Goal: Information Seeking & Learning: Learn about a topic

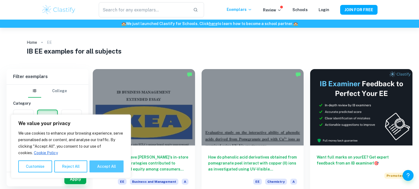
click at [102, 168] on button "Accept All" at bounding box center [106, 167] width 34 height 12
checkbox input "true"
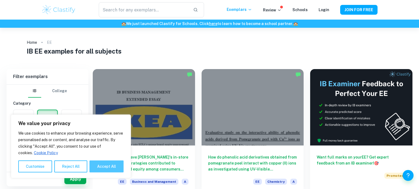
checkbox input "true"
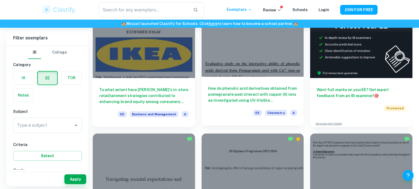
scroll to position [68, 0]
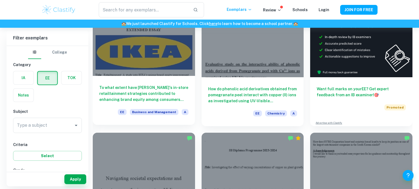
click at [152, 86] on h6 "To what extent have [PERSON_NAME]'s in-store retailtainment strategies contribu…" at bounding box center [143, 94] width 89 height 18
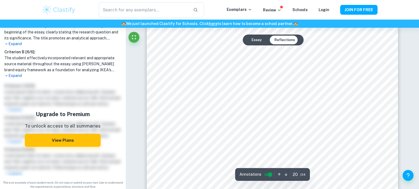
type input "19"
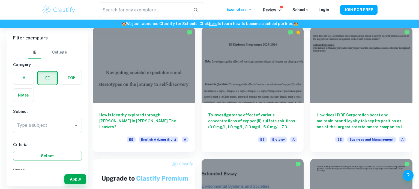
scroll to position [174, 0]
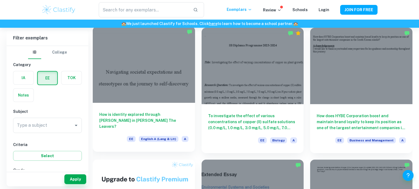
click at [129, 121] on h6 "How is identity explored through [PERSON_NAME] in [PERSON_NAME] The Leavers?" at bounding box center [143, 121] width 89 height 18
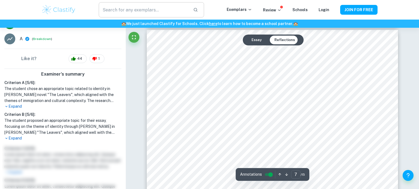
scroll to position [990, 0]
type input "1"
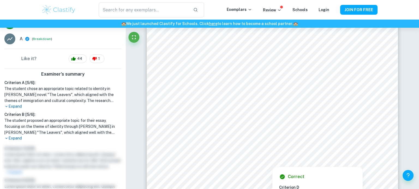
click at [275, 163] on div at bounding box center [271, 163] width 23 height 5
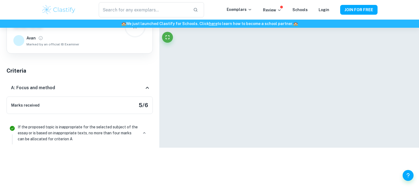
click at [275, 132] on html "We value your privacy We use cookies to enhance your browsing experience, serve…" at bounding box center [209, 36] width 419 height 189
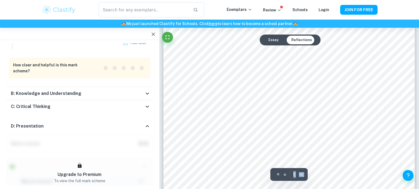
scroll to position [101, 0]
type input "3"
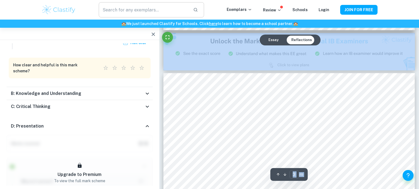
scroll to position [756, 0]
